Goal: Navigation & Orientation: Find specific page/section

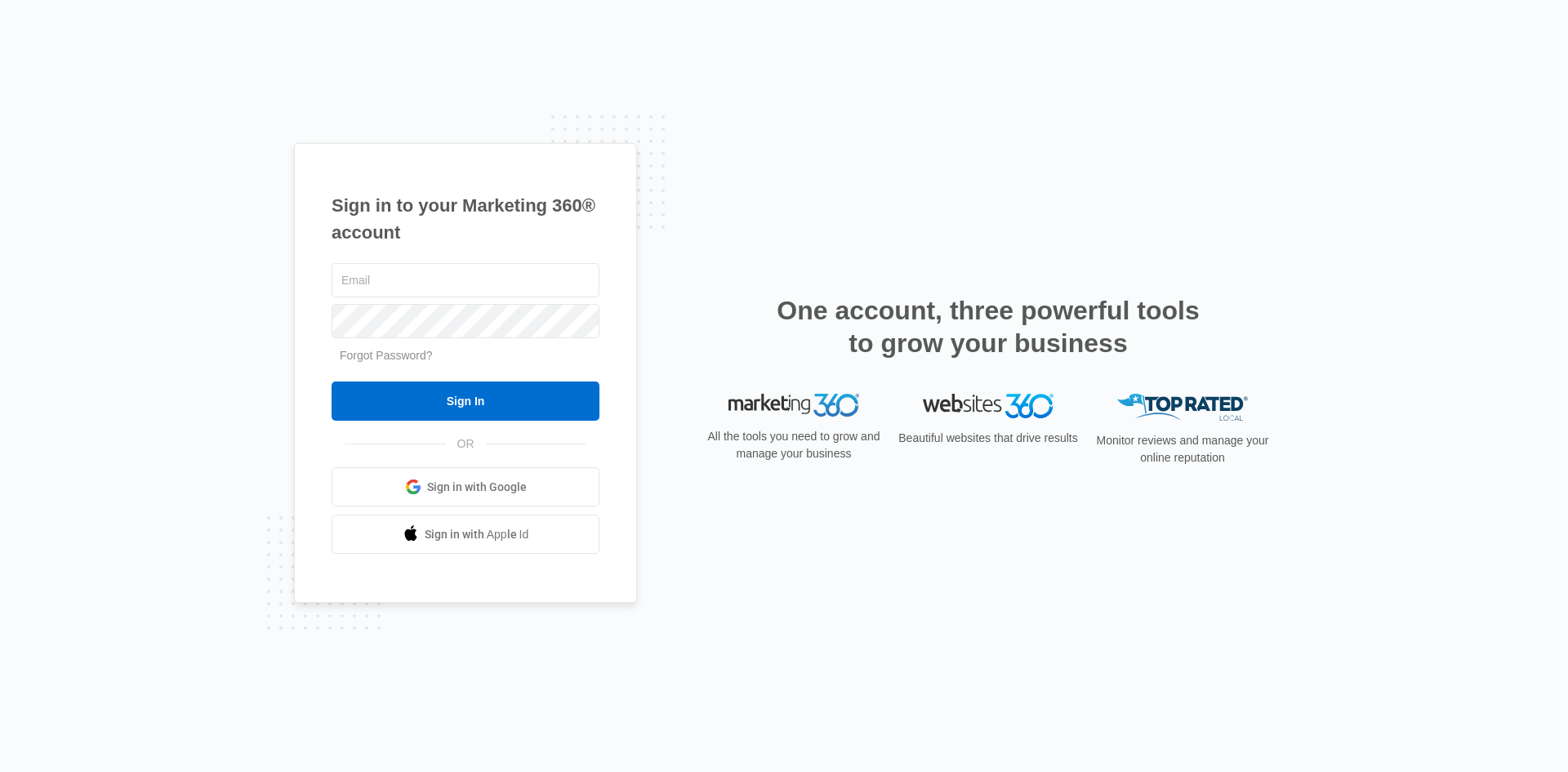
type input "[PERSON_NAME][EMAIL_ADDRESS][DOMAIN_NAME]"
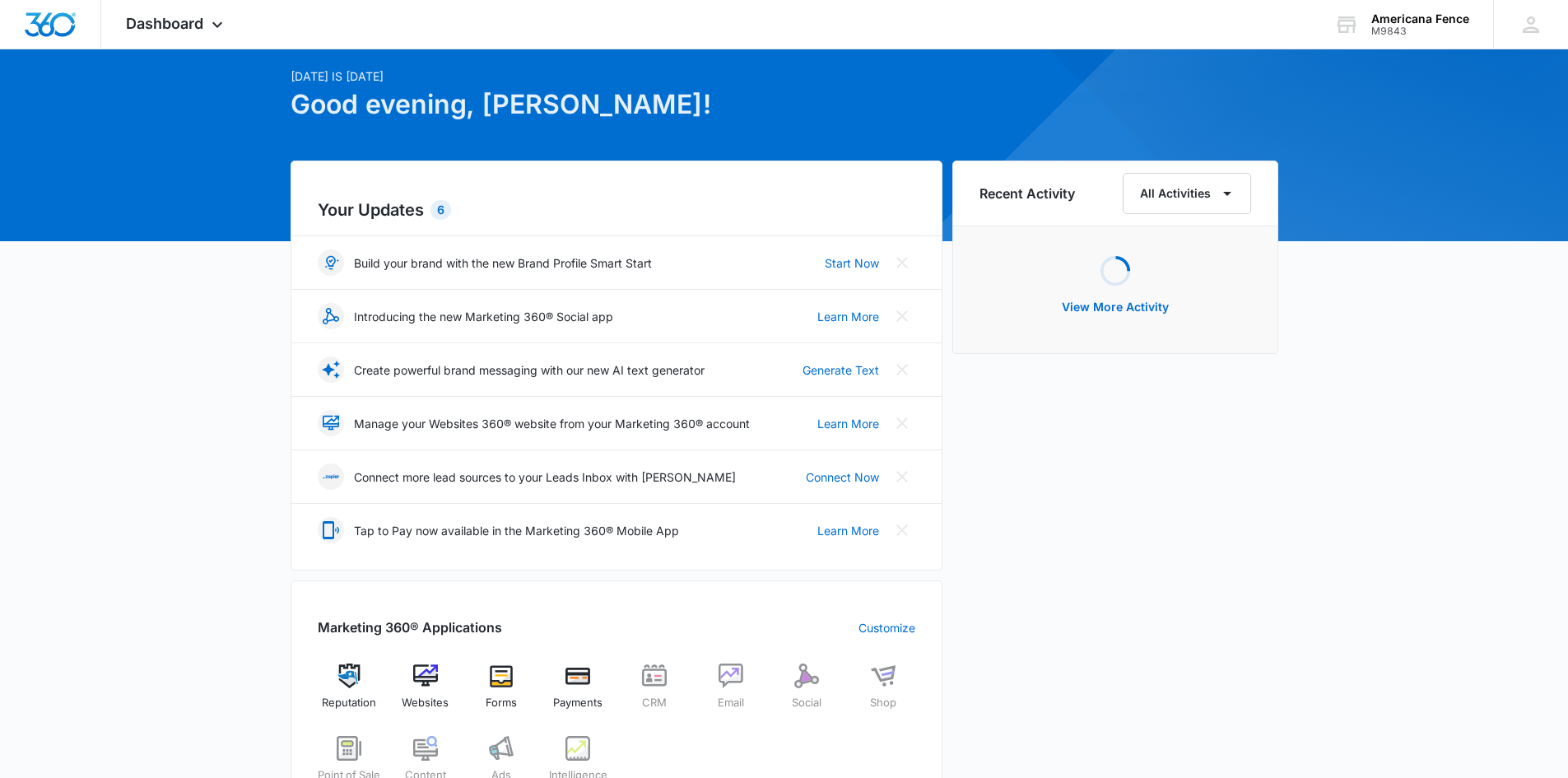
scroll to position [164, 0]
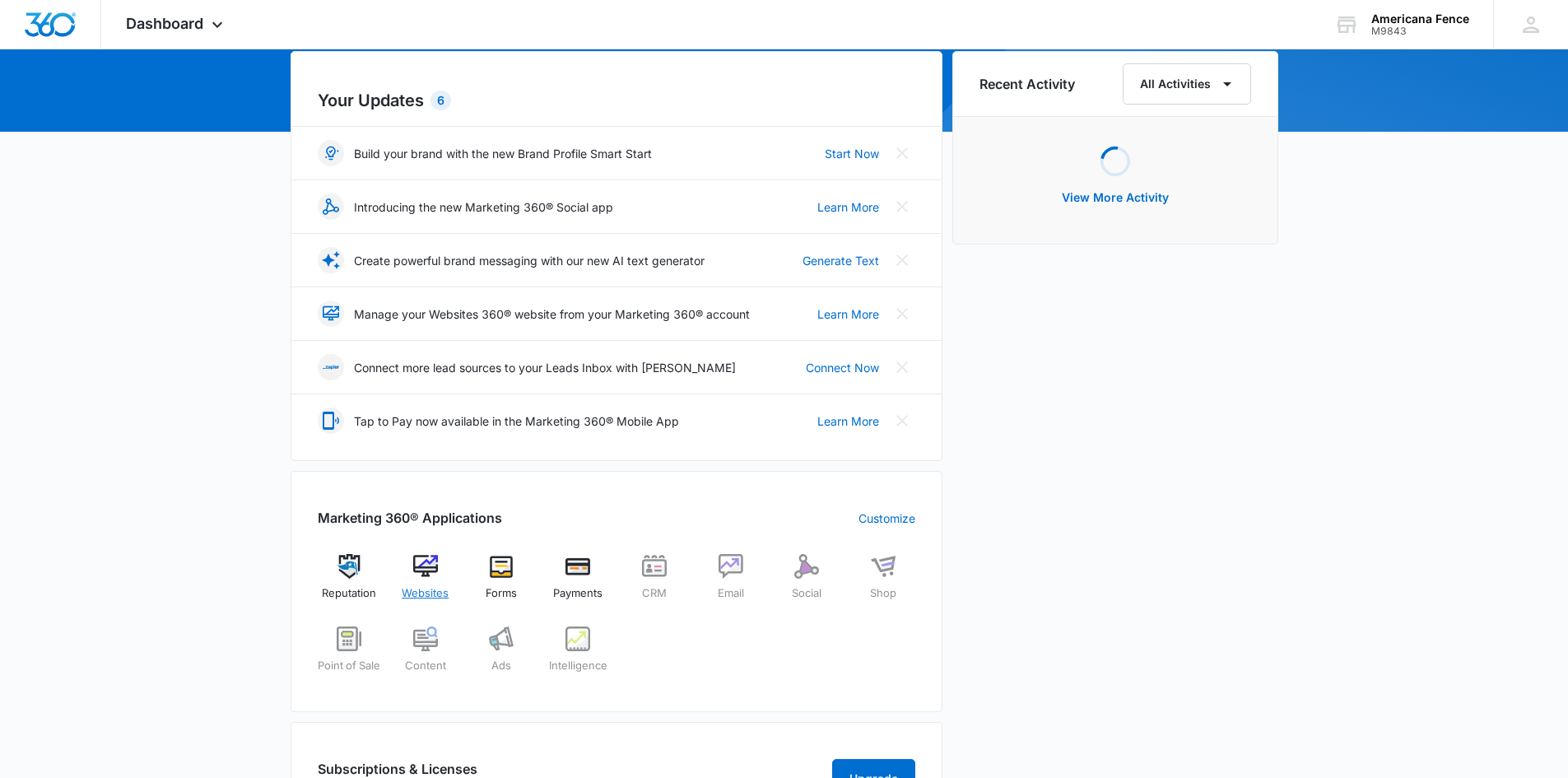
click at [407, 570] on div "Websites" at bounding box center [425, 583] width 63 height 59
